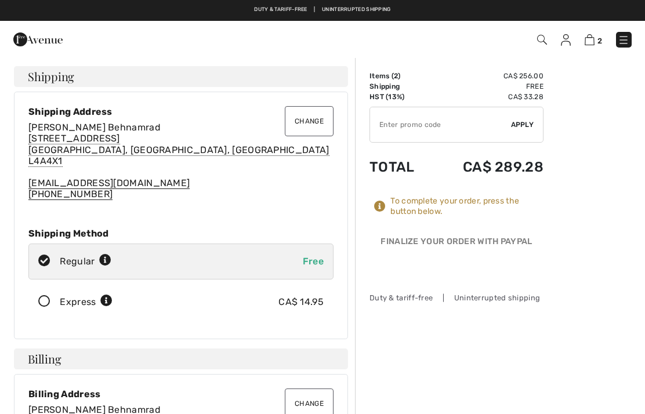
click at [625, 39] on img at bounding box center [624, 40] width 12 height 12
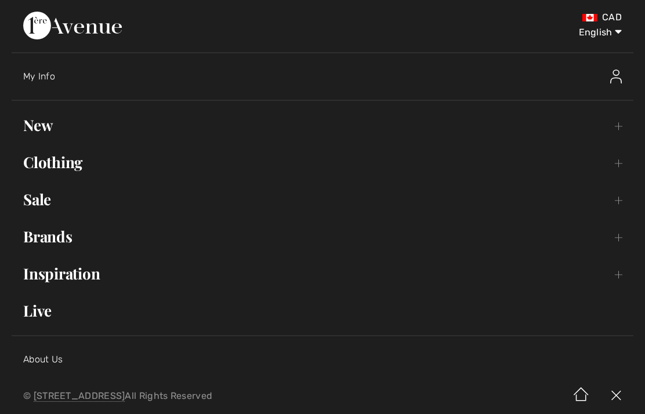
click at [45, 207] on link "Sale Toggle submenu" at bounding box center [323, 200] width 622 height 26
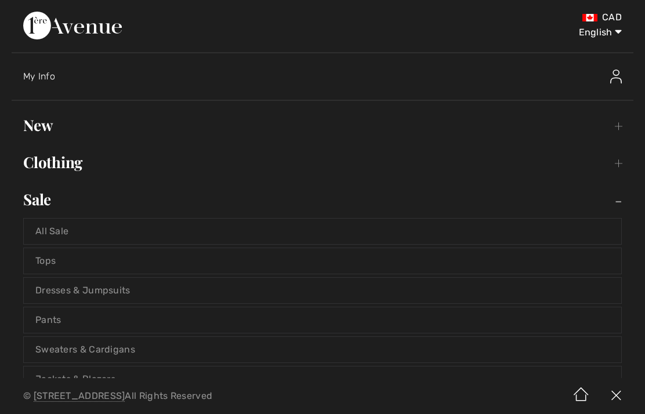
click at [61, 260] on link "Tops" at bounding box center [322, 261] width 597 height 26
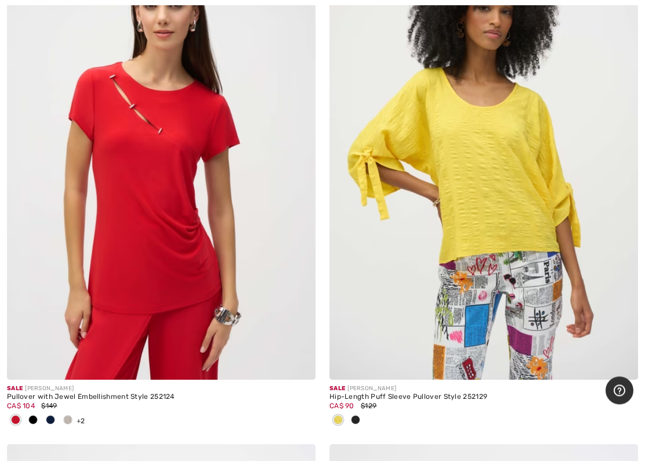
scroll to position [4967, 0]
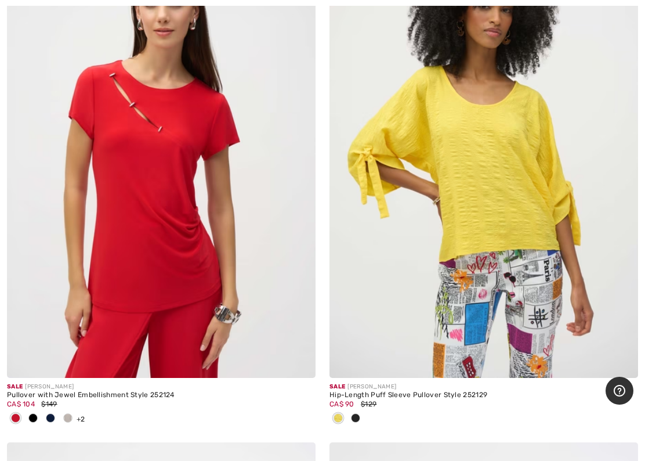
click at [157, 256] on img at bounding box center [161, 146] width 309 height 463
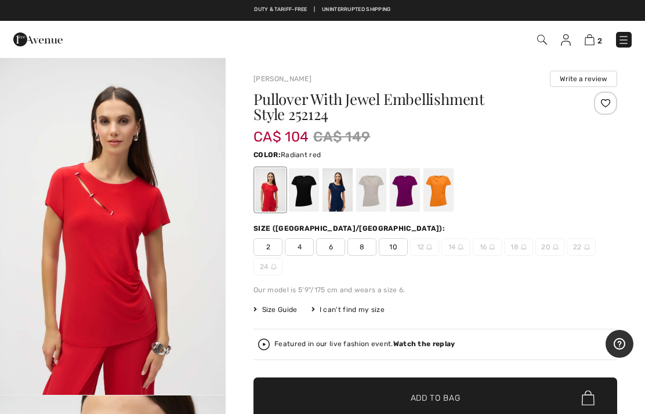
click at [370, 189] on div at bounding box center [371, 190] width 30 height 44
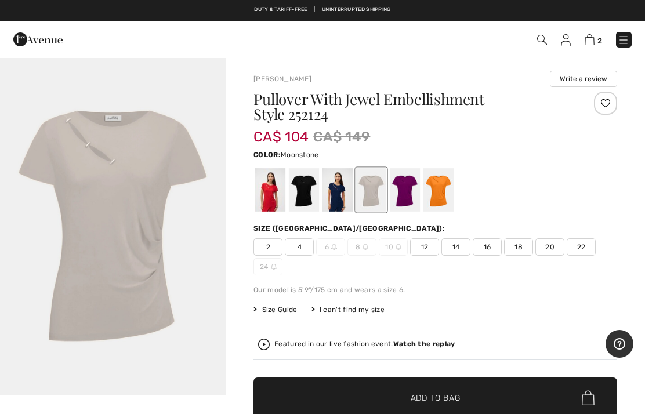
click at [441, 189] on div at bounding box center [438, 190] width 30 height 44
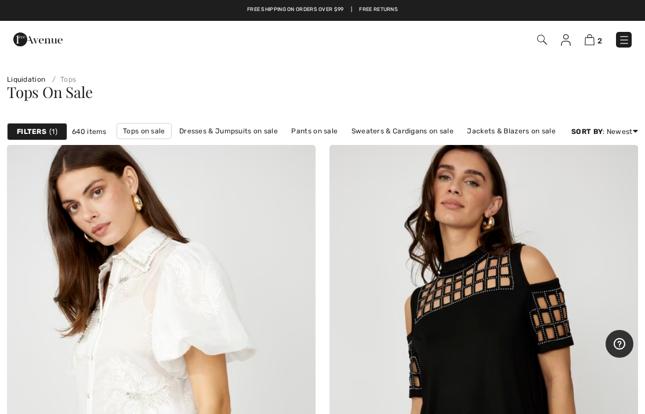
click at [38, 129] on strong "Filters" at bounding box center [32, 131] width 30 height 10
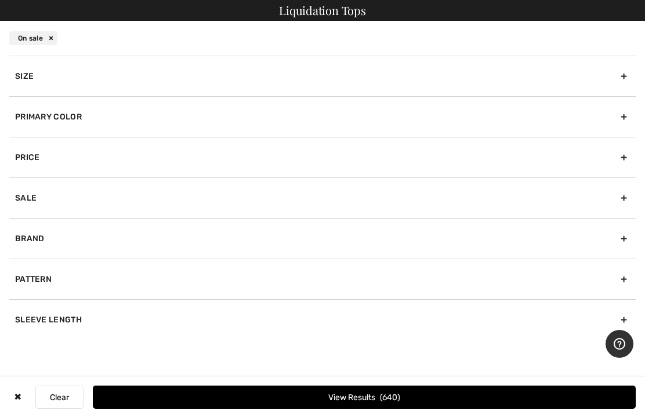
click at [167, 118] on div "Primary Color" at bounding box center [322, 116] width 626 height 41
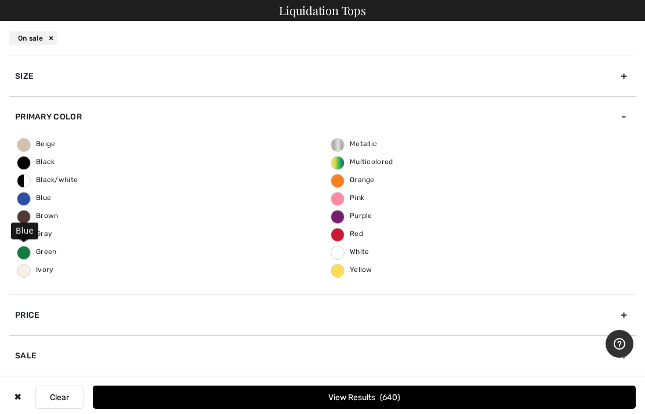
click at [26, 194] on span "Blue" at bounding box center [34, 198] width 34 height 8
click at [0, 0] on input "Blue" at bounding box center [0, 0] width 0 height 0
click at [426, 390] on button "View Results 143" at bounding box center [364, 397] width 543 height 23
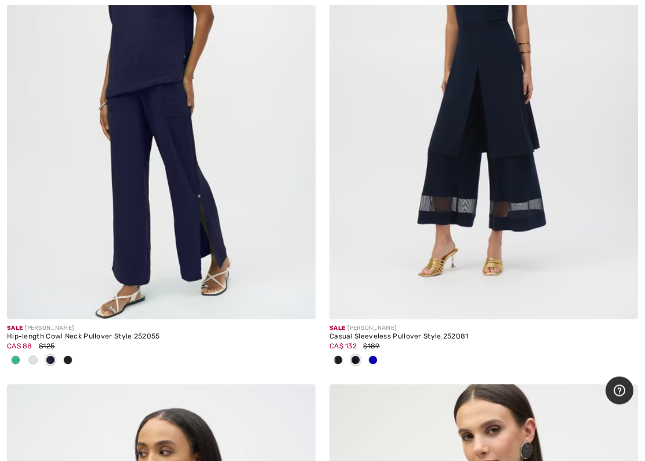
scroll to position [1872, 0]
click at [16, 358] on span at bounding box center [15, 359] width 9 height 9
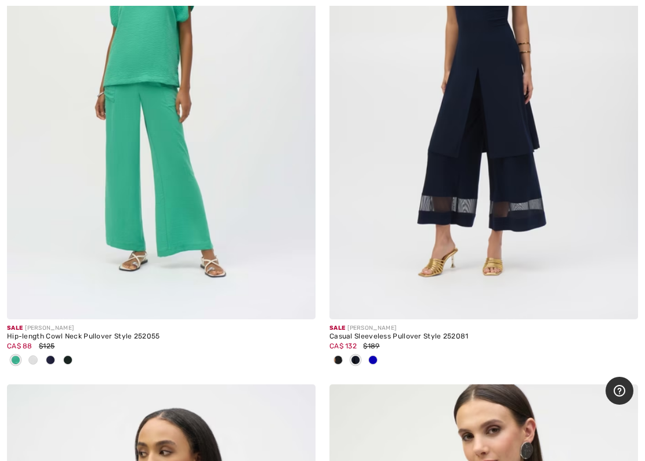
click at [33, 360] on span at bounding box center [32, 359] width 9 height 9
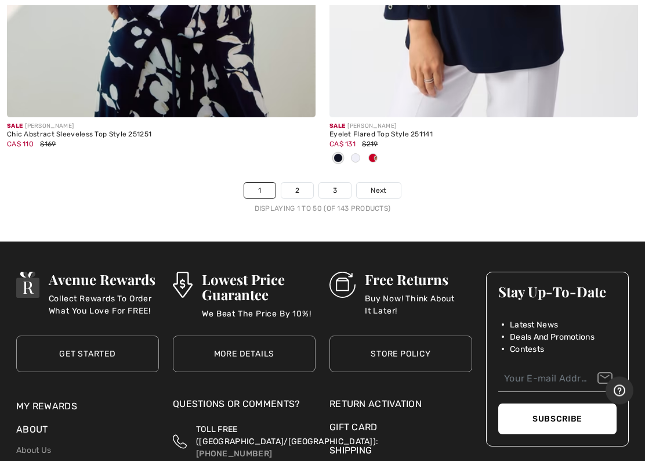
scroll to position [13544, 0]
click at [381, 185] on span "Next" at bounding box center [379, 190] width 16 height 10
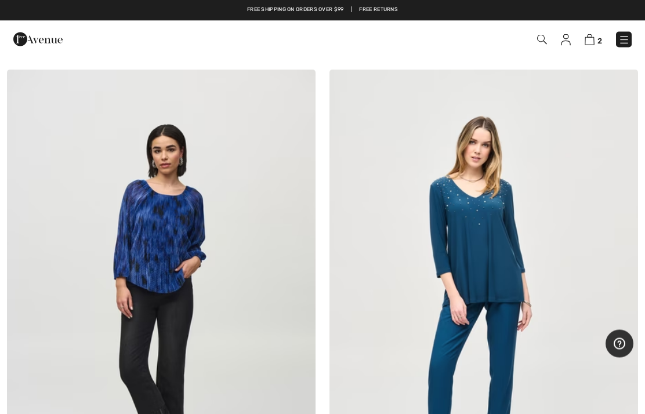
scroll to position [8119, 0]
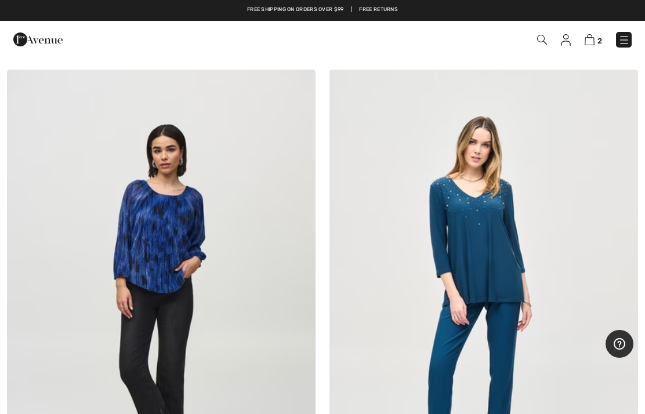
click at [592, 44] on img at bounding box center [590, 39] width 10 height 11
